Goal: Information Seeking & Learning: Learn about a topic

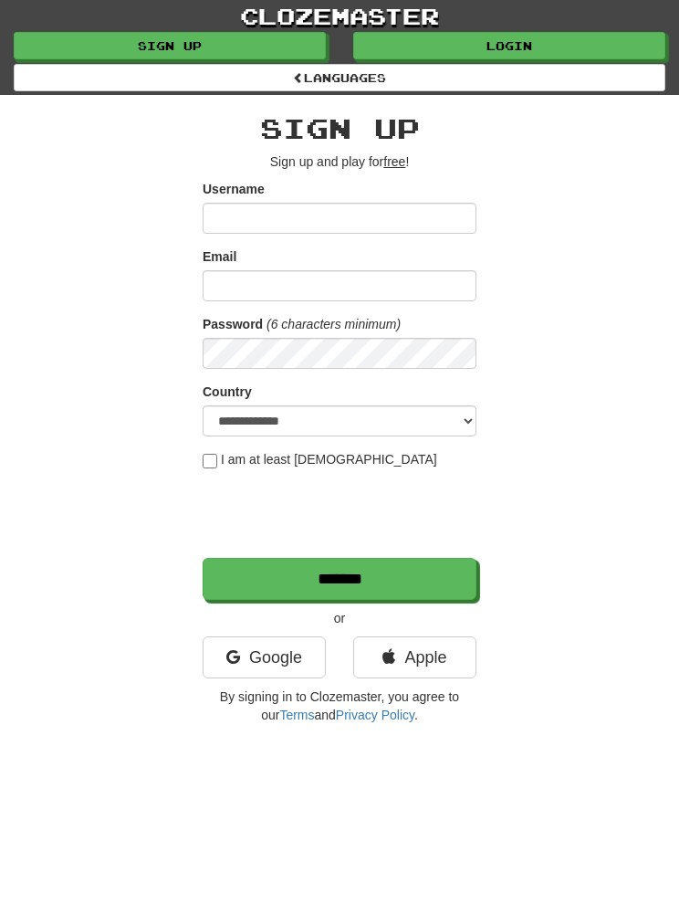
click at [593, 42] on link "Login" at bounding box center [509, 45] width 312 height 27
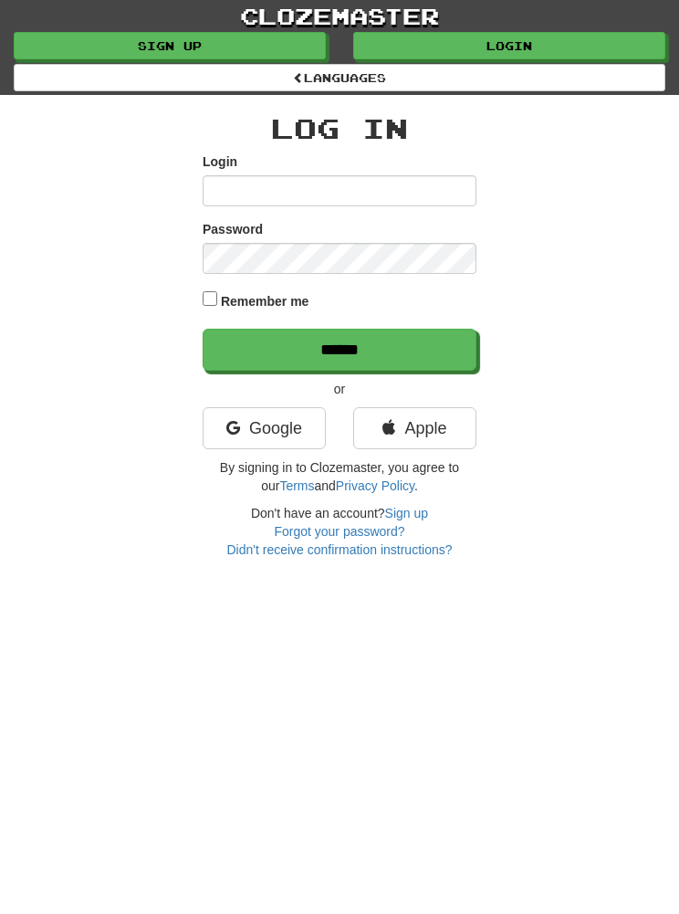
click at [237, 194] on input "Login" at bounding box center [340, 190] width 274 height 31
type input "*******"
click at [267, 344] on input "******" at bounding box center [340, 350] width 274 height 42
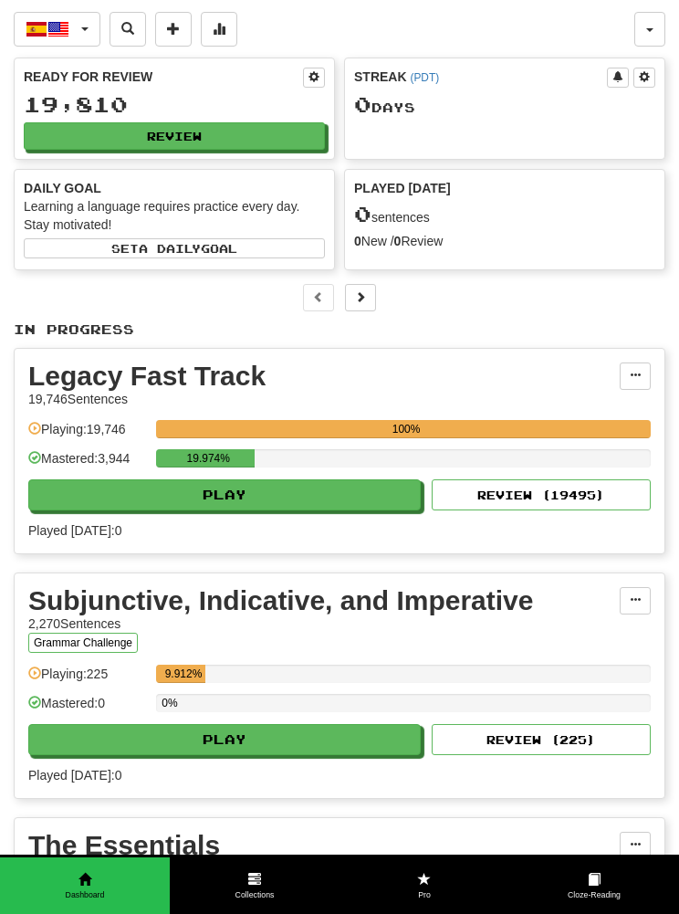
click at [130, 496] on button "Play" at bounding box center [224, 494] width 393 height 31
select select "**"
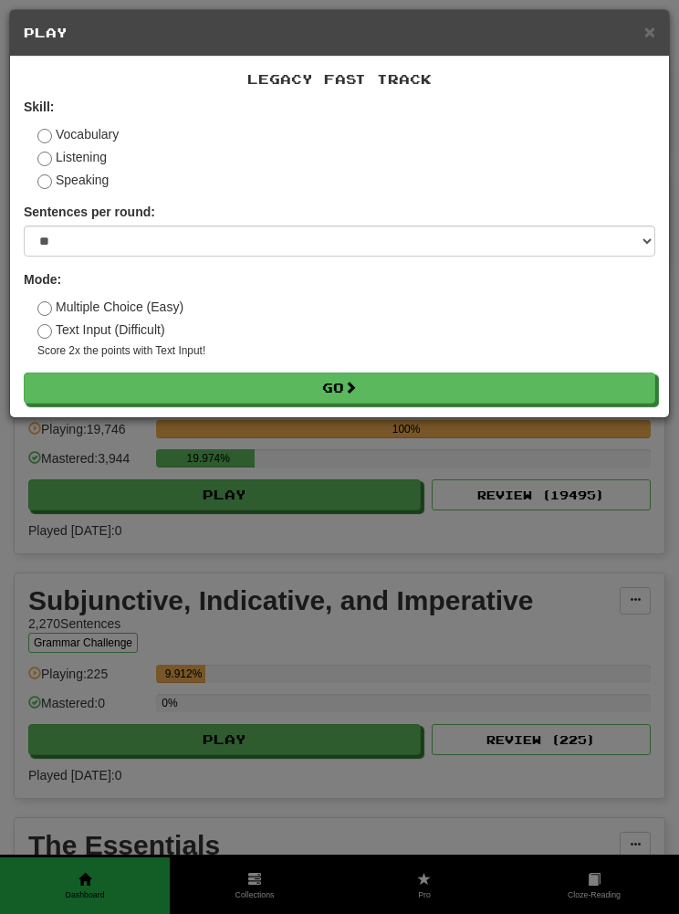
click at [257, 386] on button "Go" at bounding box center [340, 387] width 632 height 31
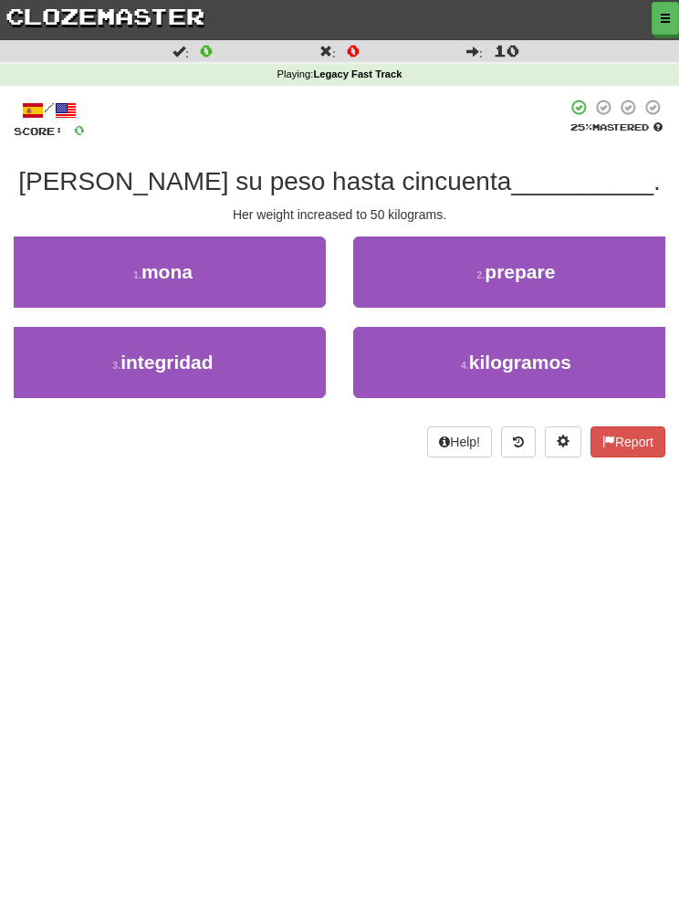
click at [426, 372] on button "4 . kilogramos" at bounding box center [516, 362] width 326 height 71
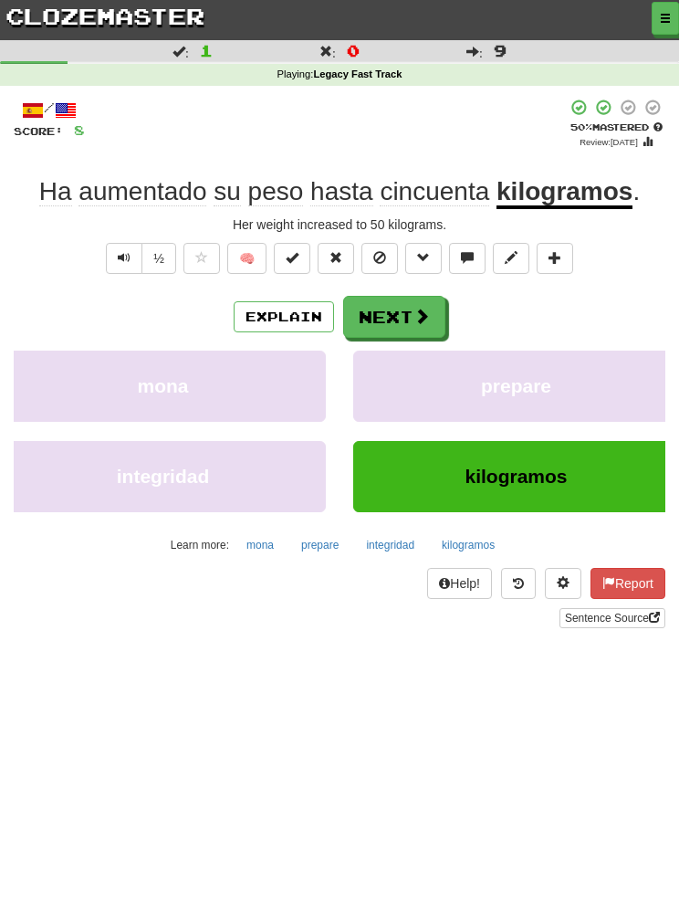
click at [90, 383] on button "mona" at bounding box center [163, 386] width 326 height 71
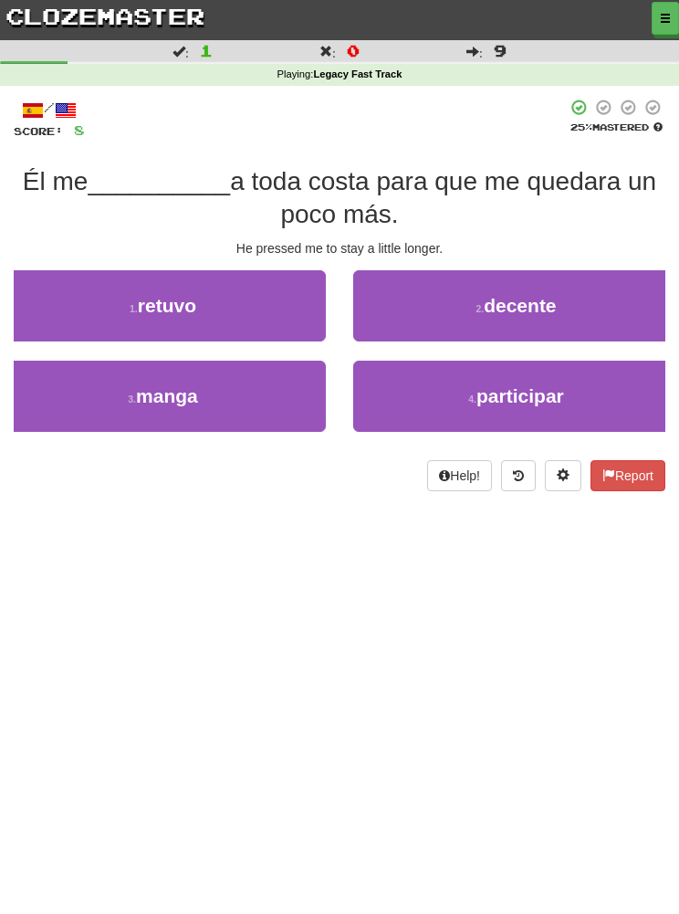
click at [82, 303] on button "1 . retuvo" at bounding box center [163, 305] width 326 height 71
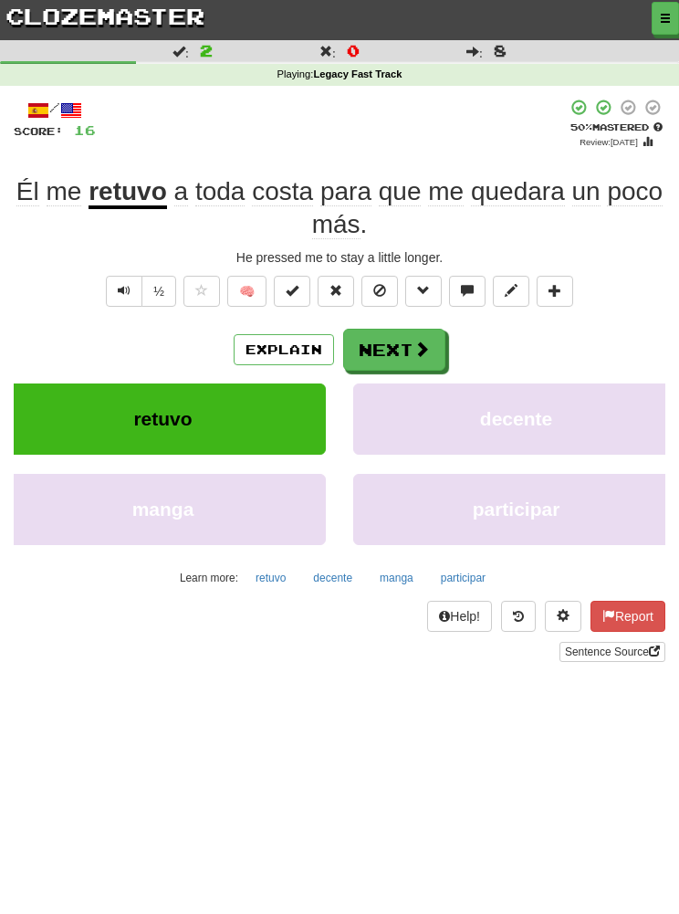
click at [127, 424] on button "retuvo" at bounding box center [163, 418] width 326 height 71
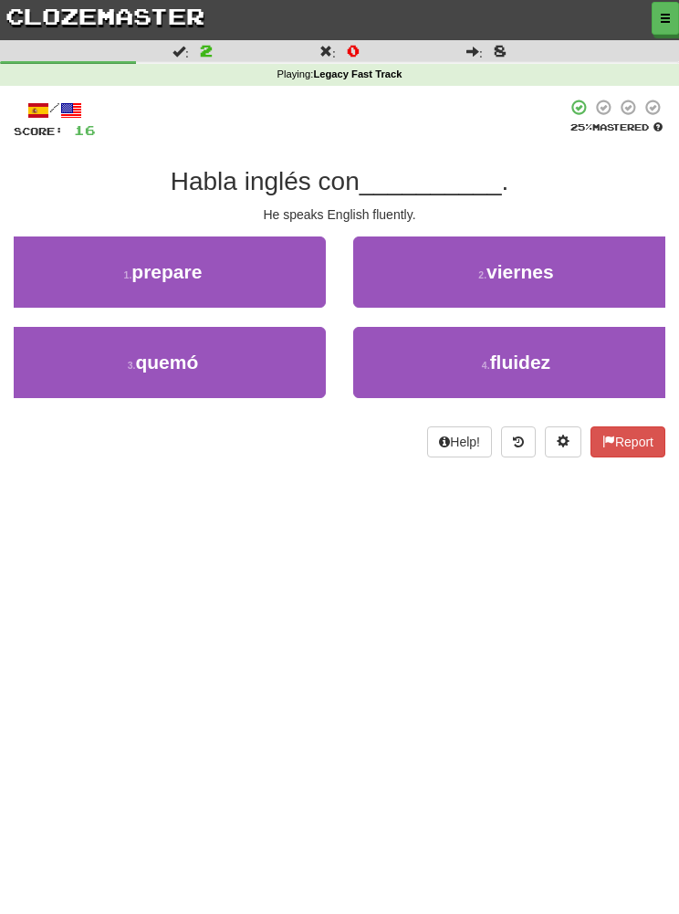
click at [393, 370] on button "4 . fluidez" at bounding box center [516, 362] width 326 height 71
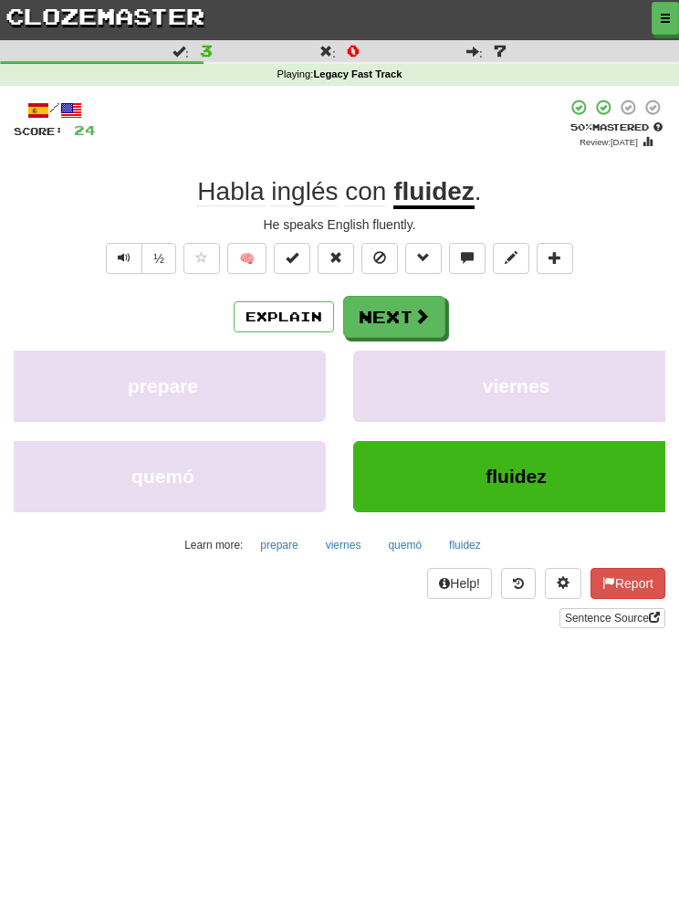
click at [133, 389] on span "prepare" at bounding box center [163, 385] width 70 height 21
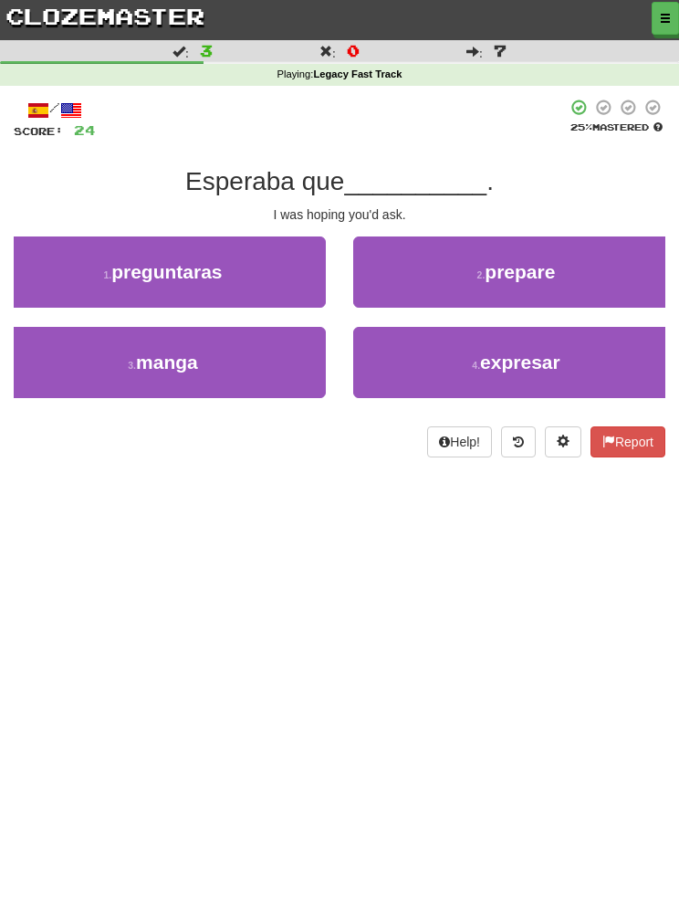
click at [138, 276] on span "preguntaras" at bounding box center [166, 271] width 110 height 21
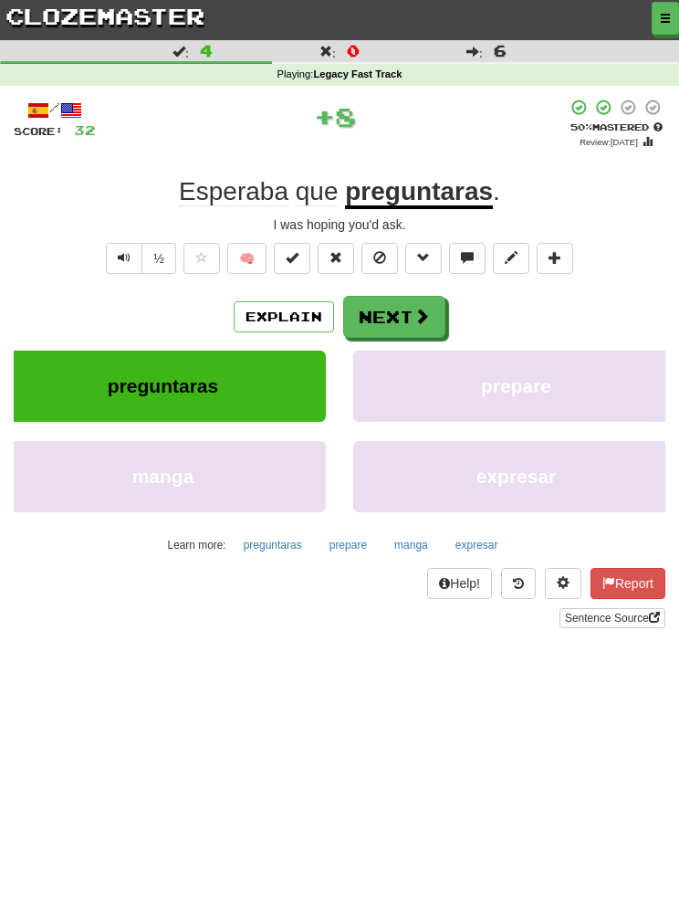
click at [160, 375] on span "preguntaras" at bounding box center [163, 385] width 110 height 21
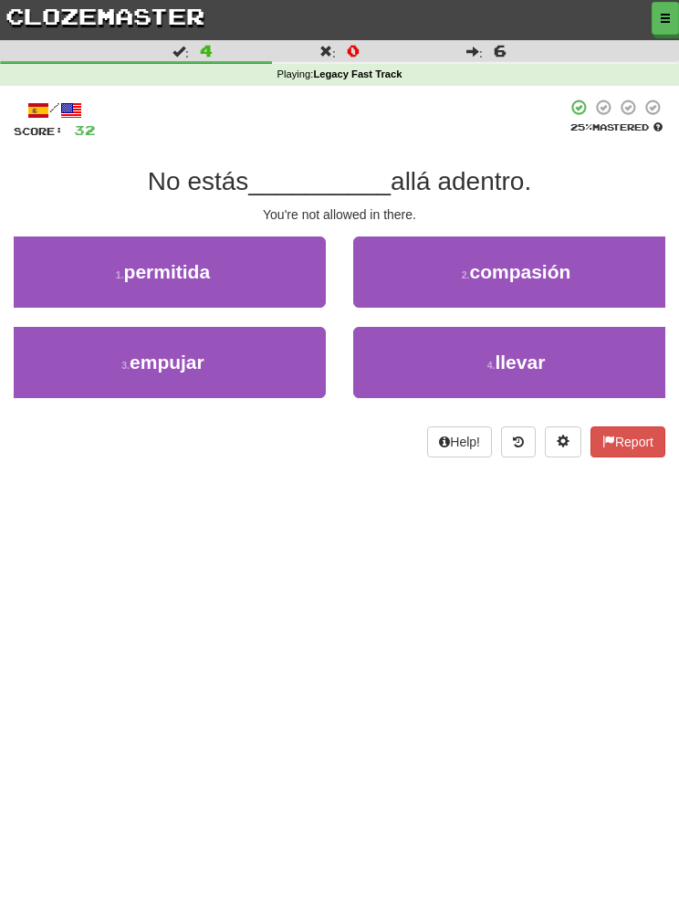
click at [118, 279] on small "1 ." at bounding box center [120, 274] width 8 height 11
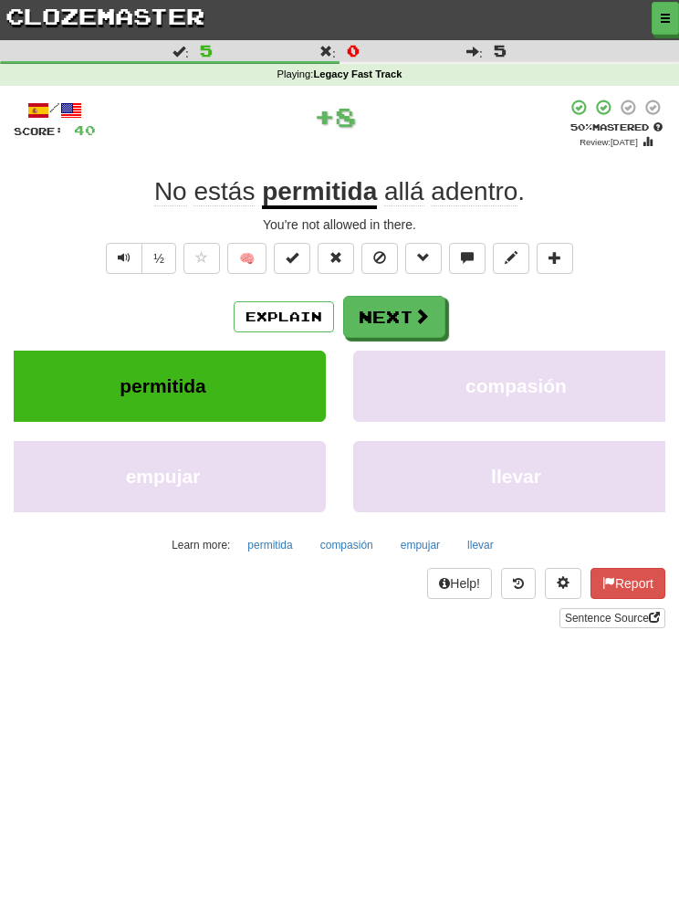
click at [157, 375] on span "permitida" at bounding box center [163, 385] width 87 height 21
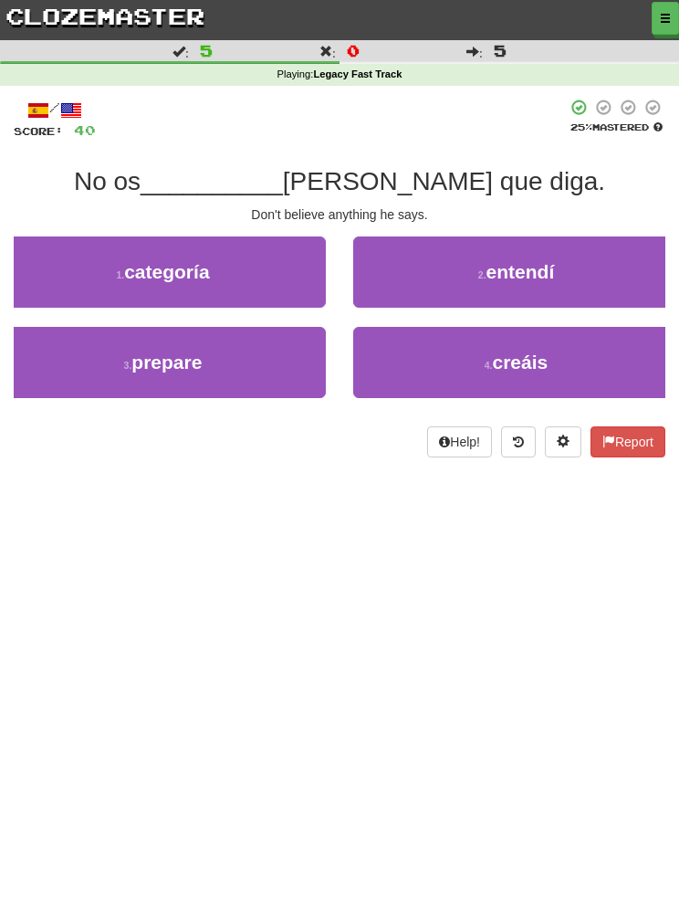
click at [401, 364] on button "4 . creáis" at bounding box center [516, 362] width 326 height 71
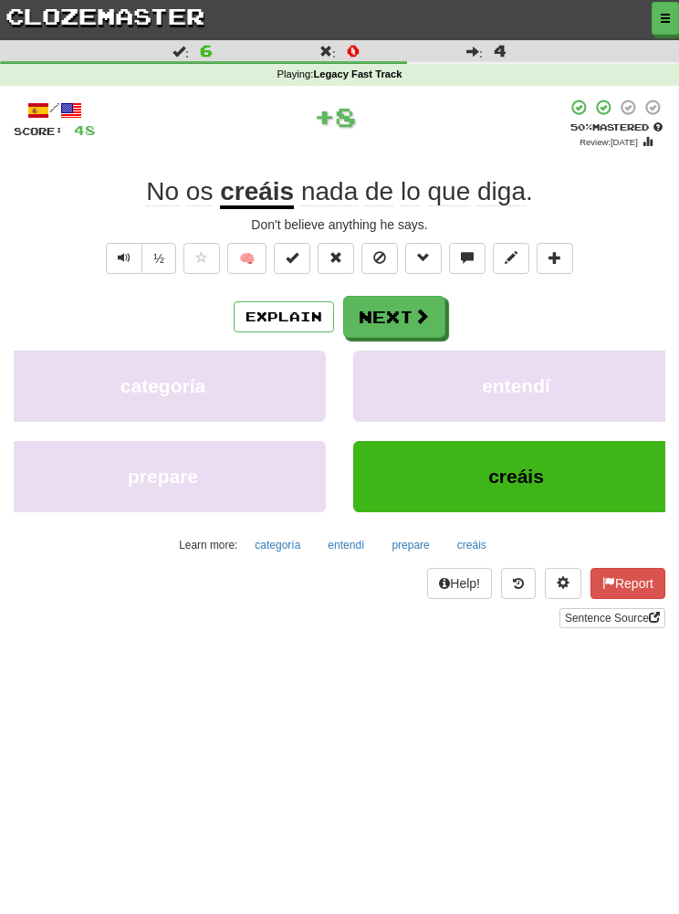
click at [148, 379] on span "categoría" at bounding box center [162, 385] width 85 height 21
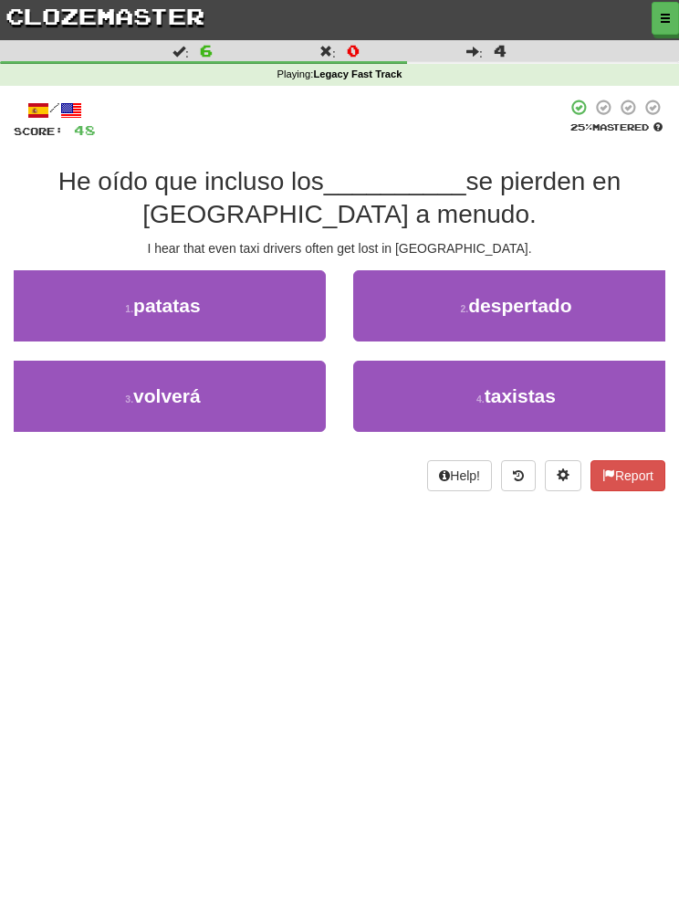
click at [434, 403] on button "4 . taxistas" at bounding box center [516, 396] width 326 height 71
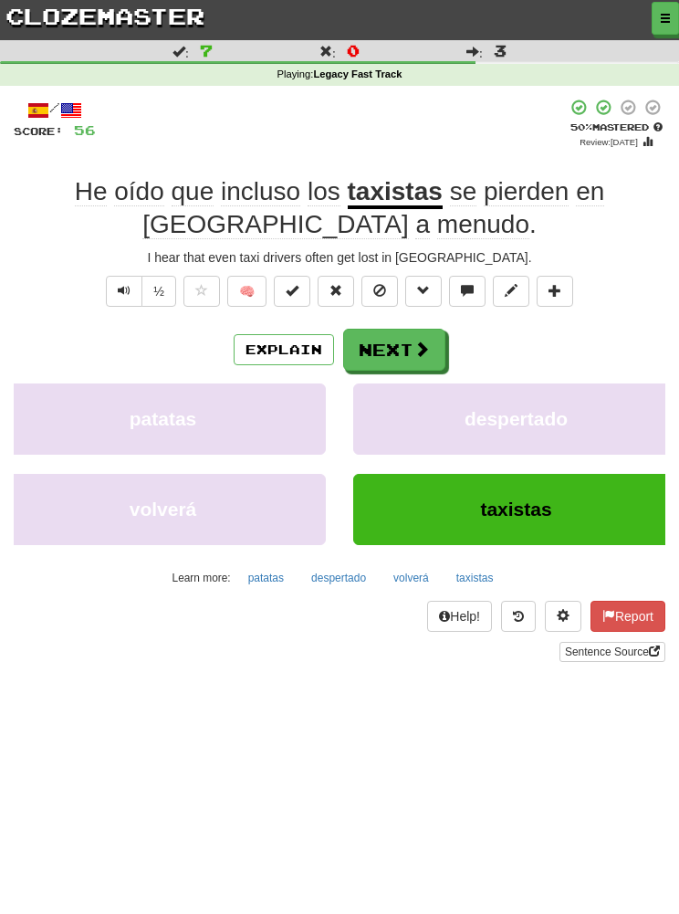
click at [89, 422] on button "patatas" at bounding box center [163, 418] width 326 height 71
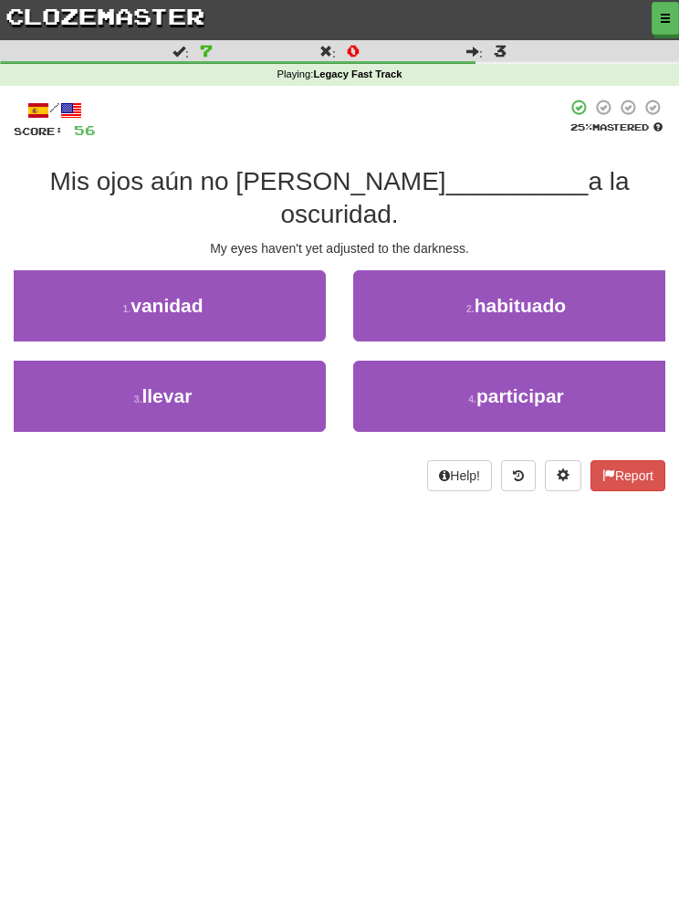
click at [460, 275] on button "2 . habituado" at bounding box center [516, 305] width 326 height 71
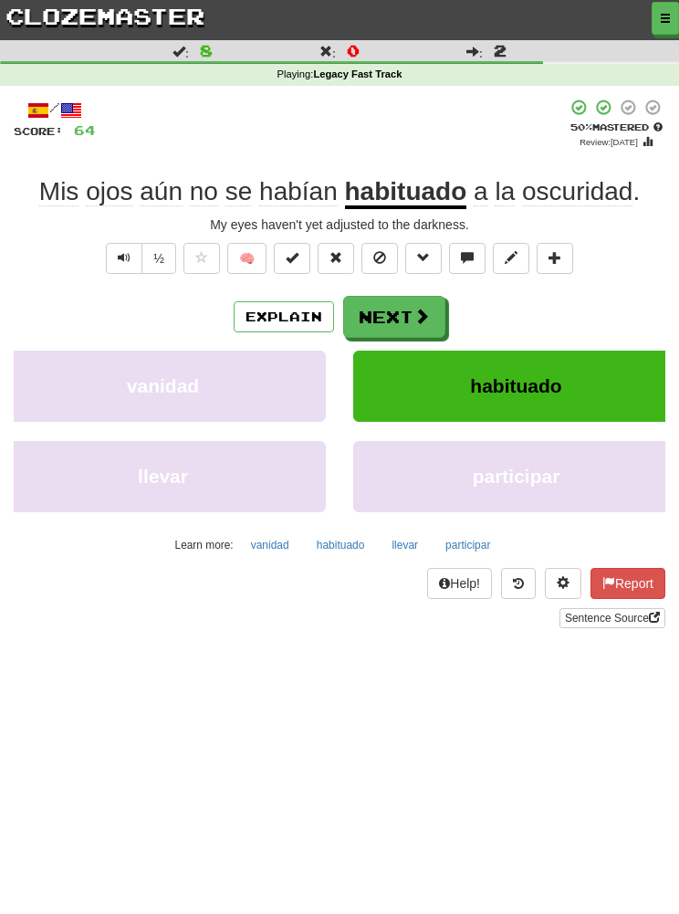
click at [126, 393] on button "vanidad" at bounding box center [163, 386] width 326 height 71
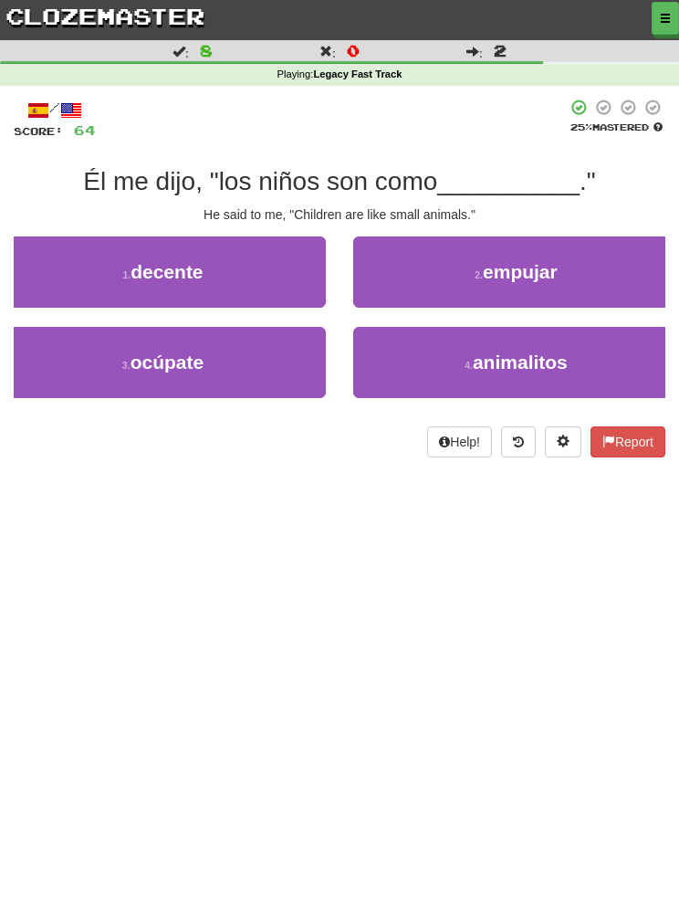
click at [418, 377] on button "4 . animalitos" at bounding box center [516, 362] width 326 height 71
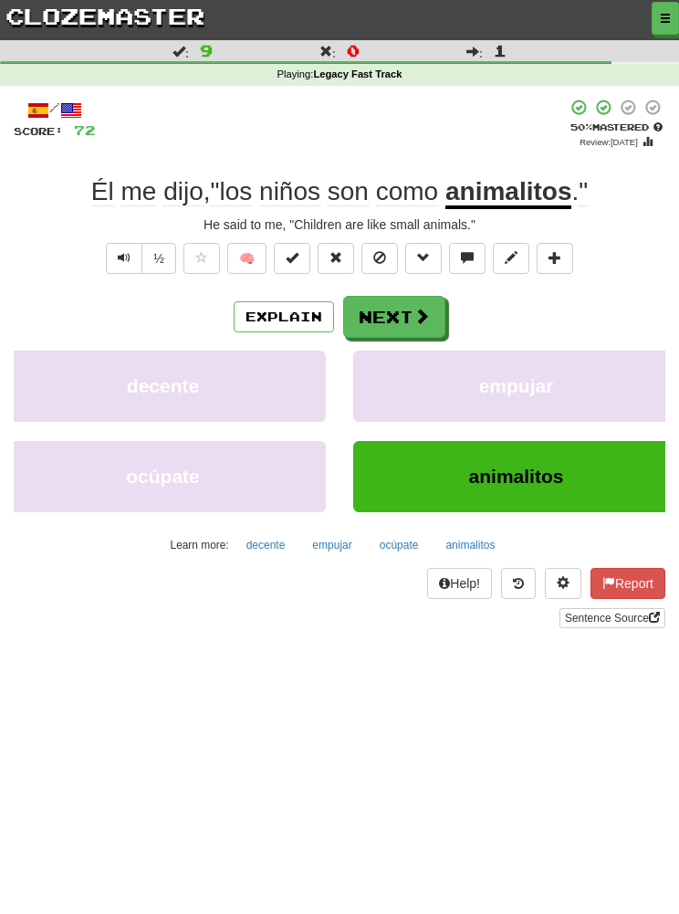
click at [138, 391] on span "decente" at bounding box center [163, 385] width 72 height 21
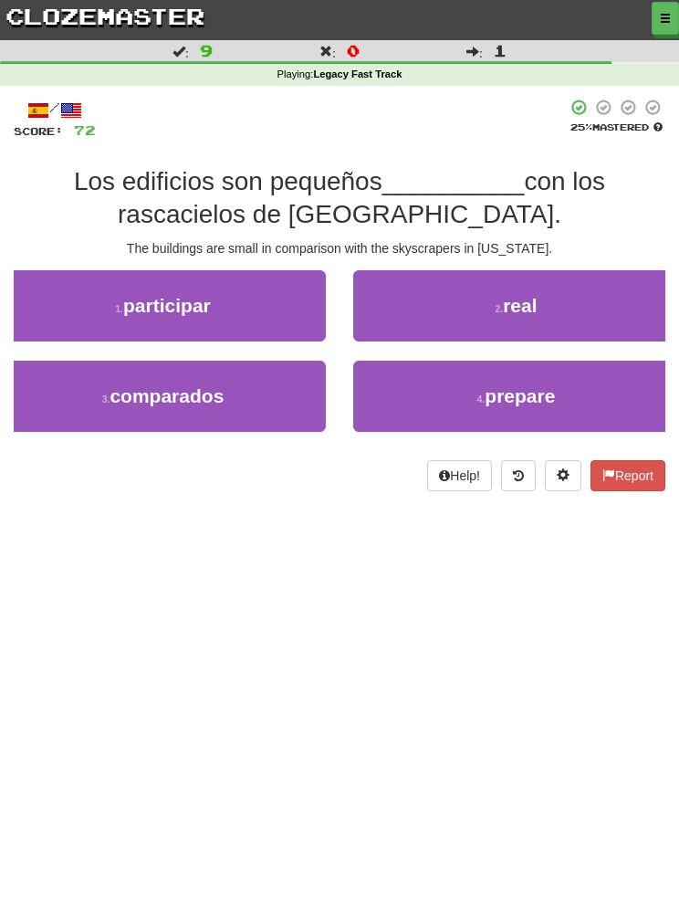
click at [140, 403] on span "comparados" at bounding box center [167, 395] width 114 height 21
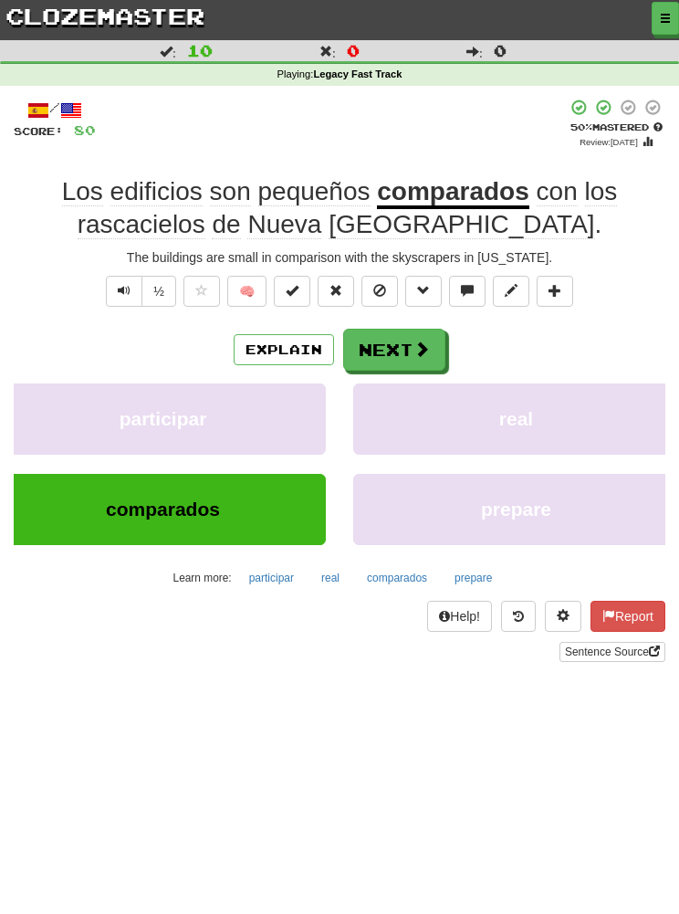
click at [195, 508] on span "comparados" at bounding box center [163, 508] width 114 height 21
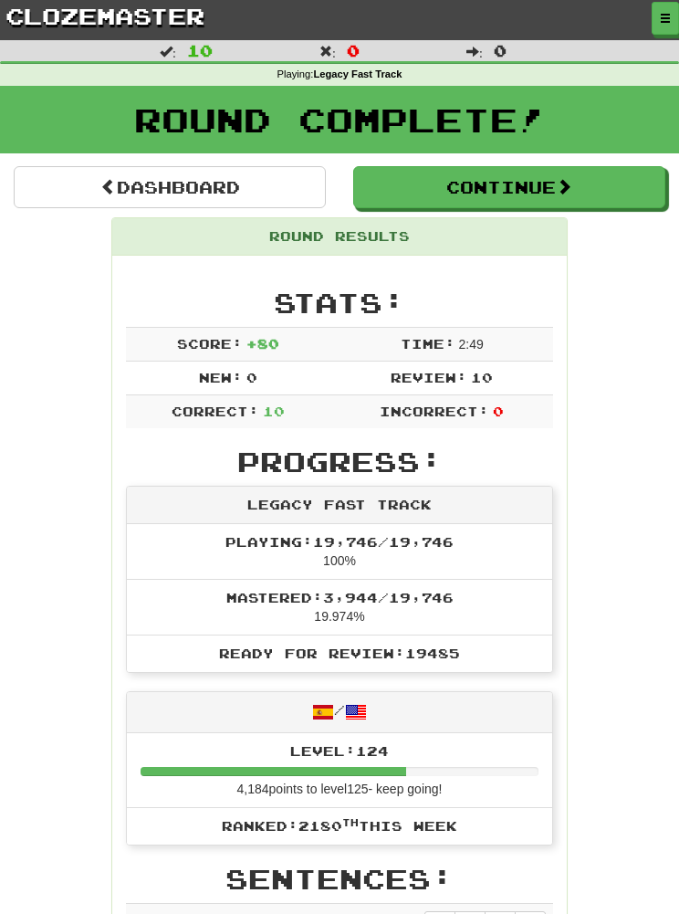
click at [152, 193] on link "Dashboard" at bounding box center [170, 187] width 312 height 42
